Goal: Task Accomplishment & Management: Use online tool/utility

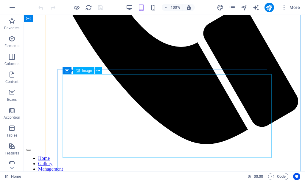
scroll to position [208, 0]
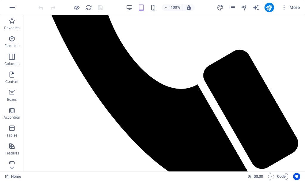
click at [14, 76] on icon "button" at bounding box center [11, 74] width 7 height 7
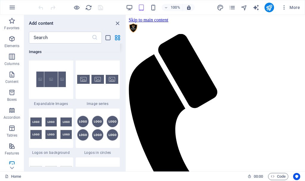
scroll to position [3183, 0]
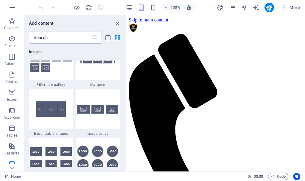
click at [62, 37] on input "text" at bounding box center [60, 38] width 63 height 12
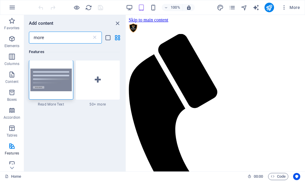
scroll to position [0, 0]
type input "m"
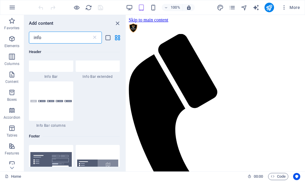
scroll to position [89, 0]
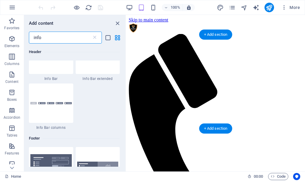
type input "info"
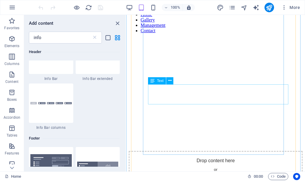
scroll to position [268, 0]
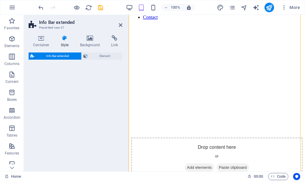
select select "rem"
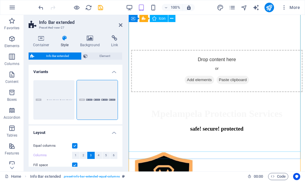
scroll to position [401, 0]
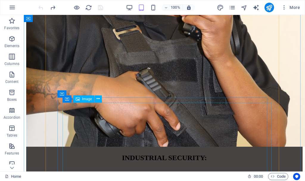
scroll to position [803, 0]
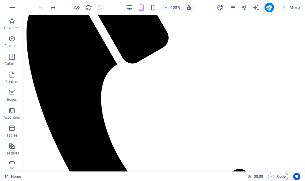
scroll to position [0, 0]
